Goal: Information Seeking & Learning: Stay updated

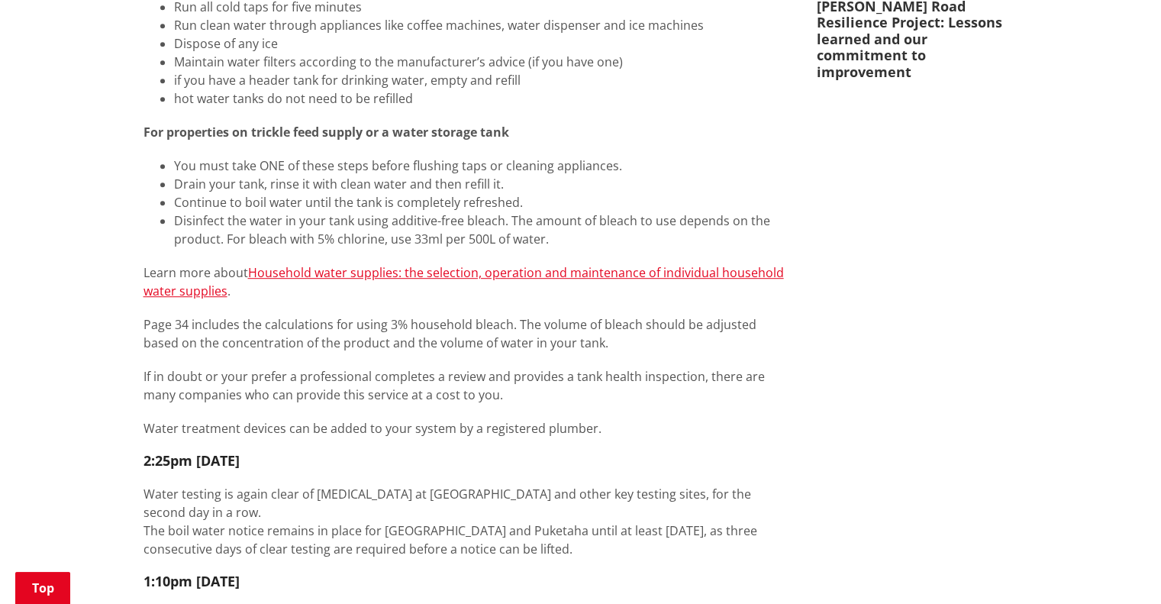
scroll to position [887, 0]
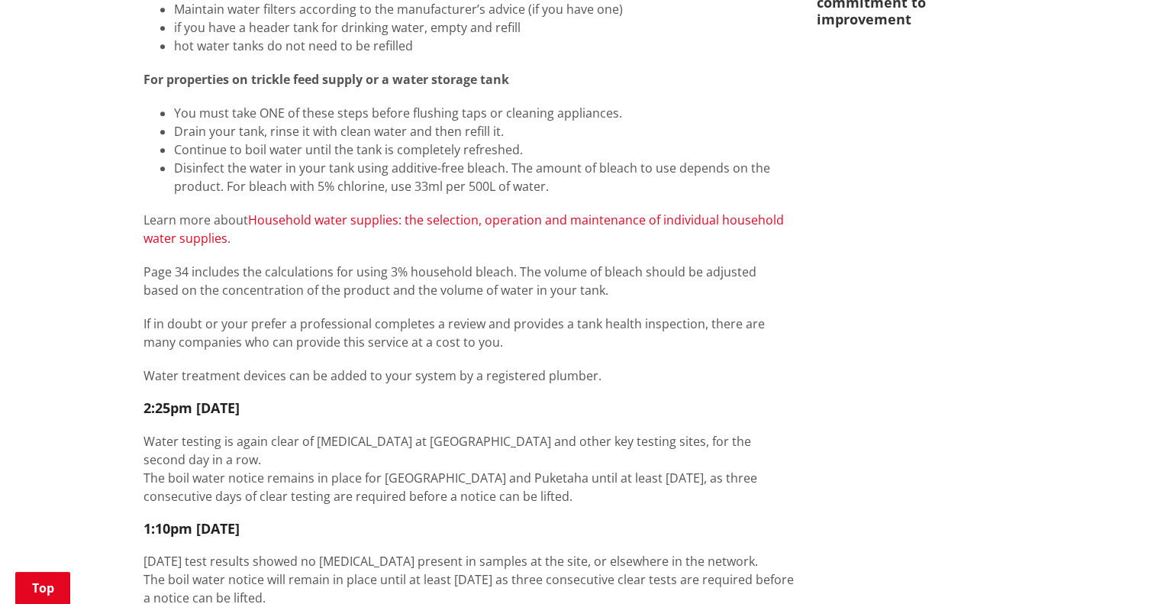
click at [438, 222] on link "Household water supplies: the selection, operation and maintenance of individua…" at bounding box center [464, 229] width 641 height 35
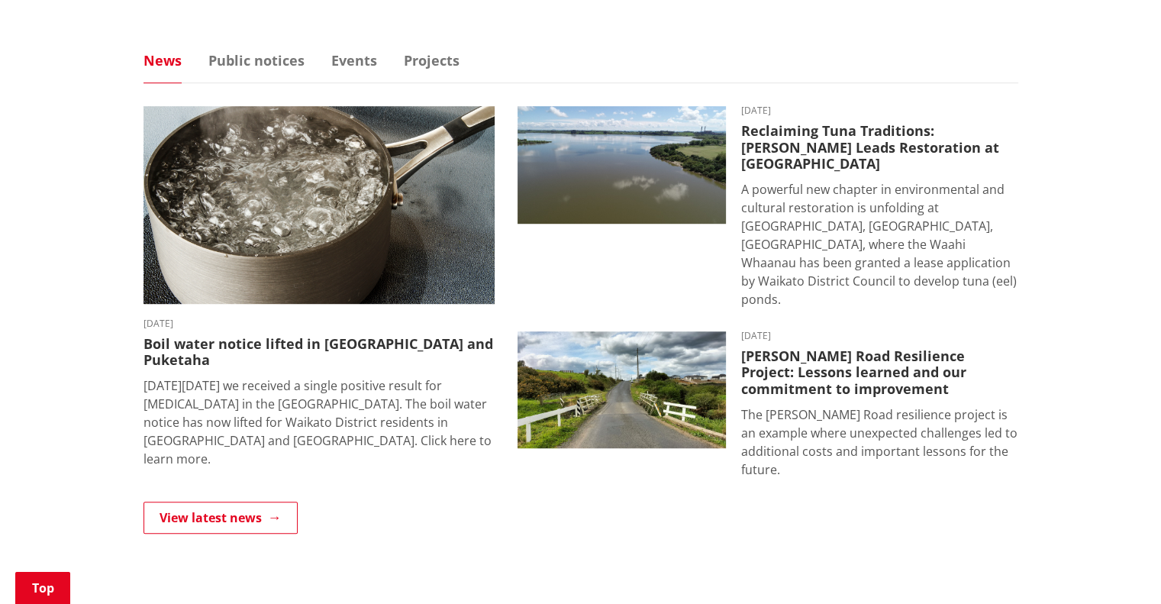
scroll to position [967, 0]
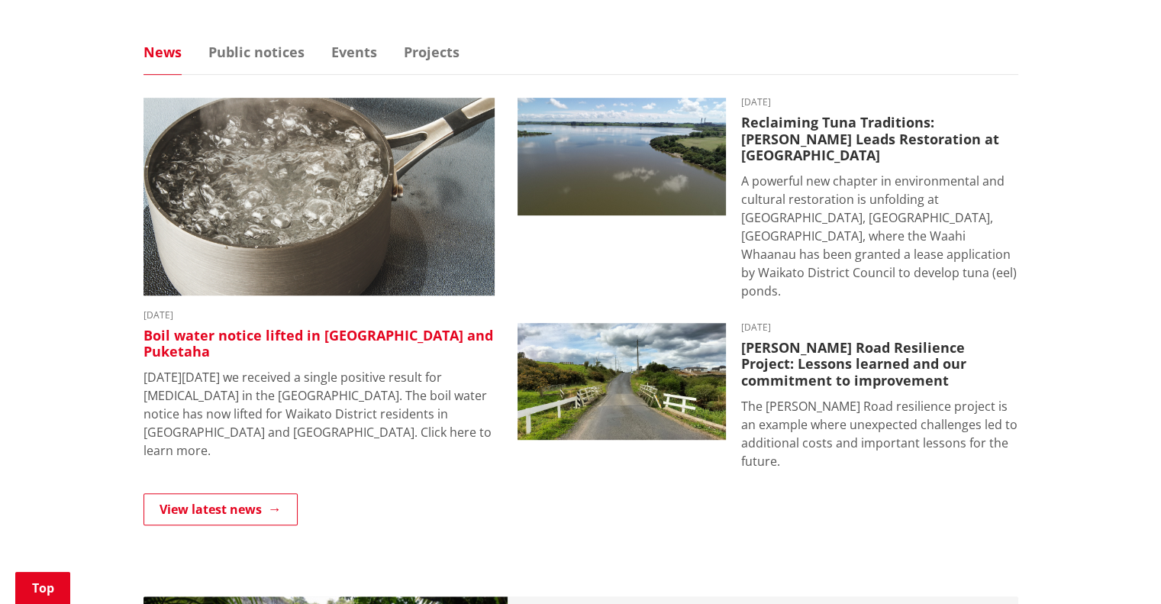
click at [355, 338] on h3 "Boil water notice lifted in [GEOGRAPHIC_DATA] and Puketaha" at bounding box center [319, 344] width 351 height 33
